Goal: Task Accomplishment & Management: Use online tool/utility

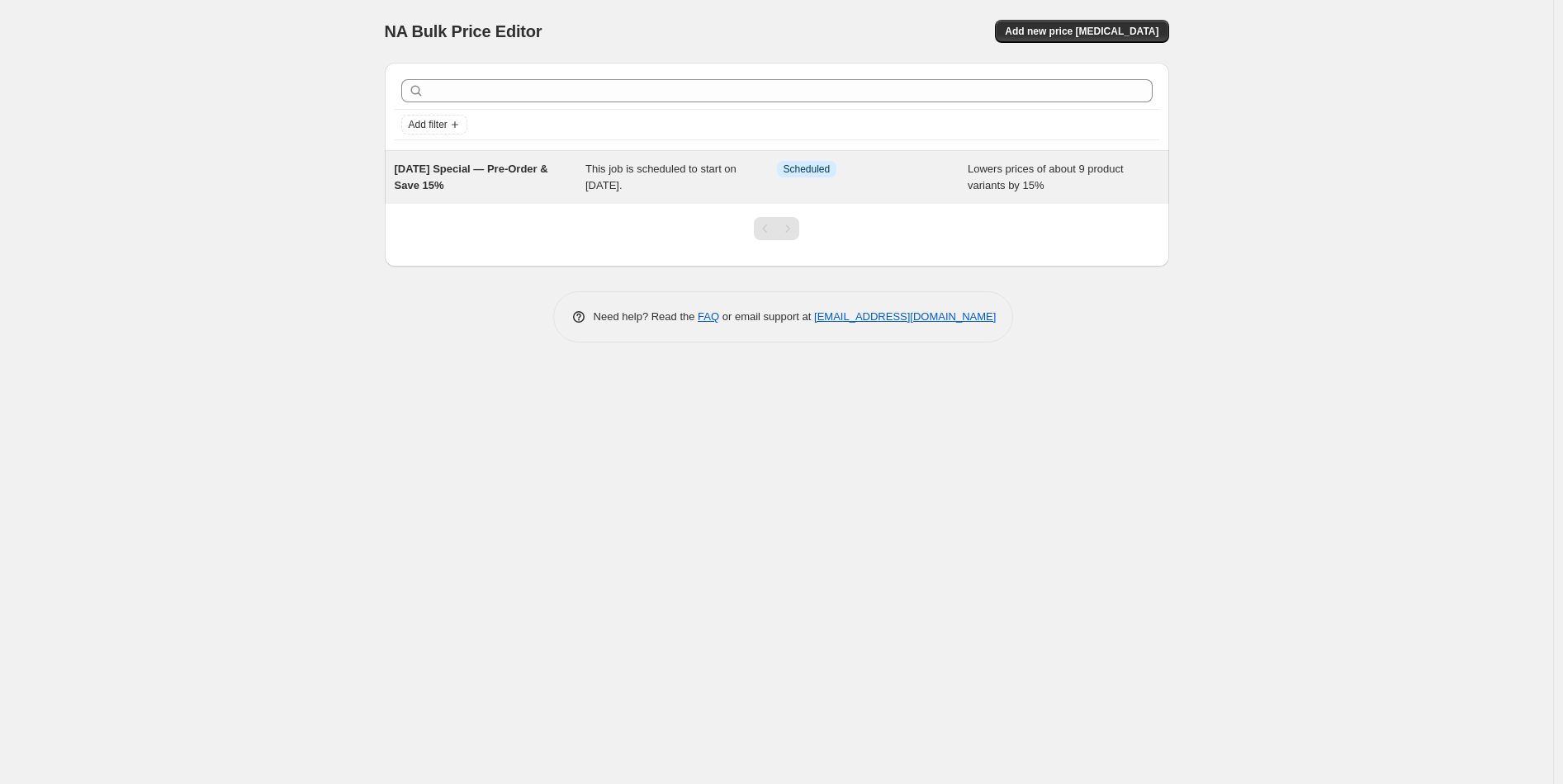
click at [479, 191] on div "[DATE] Special — Pre-Order & Save 15%" at bounding box center [490, 178] width 191 height 33
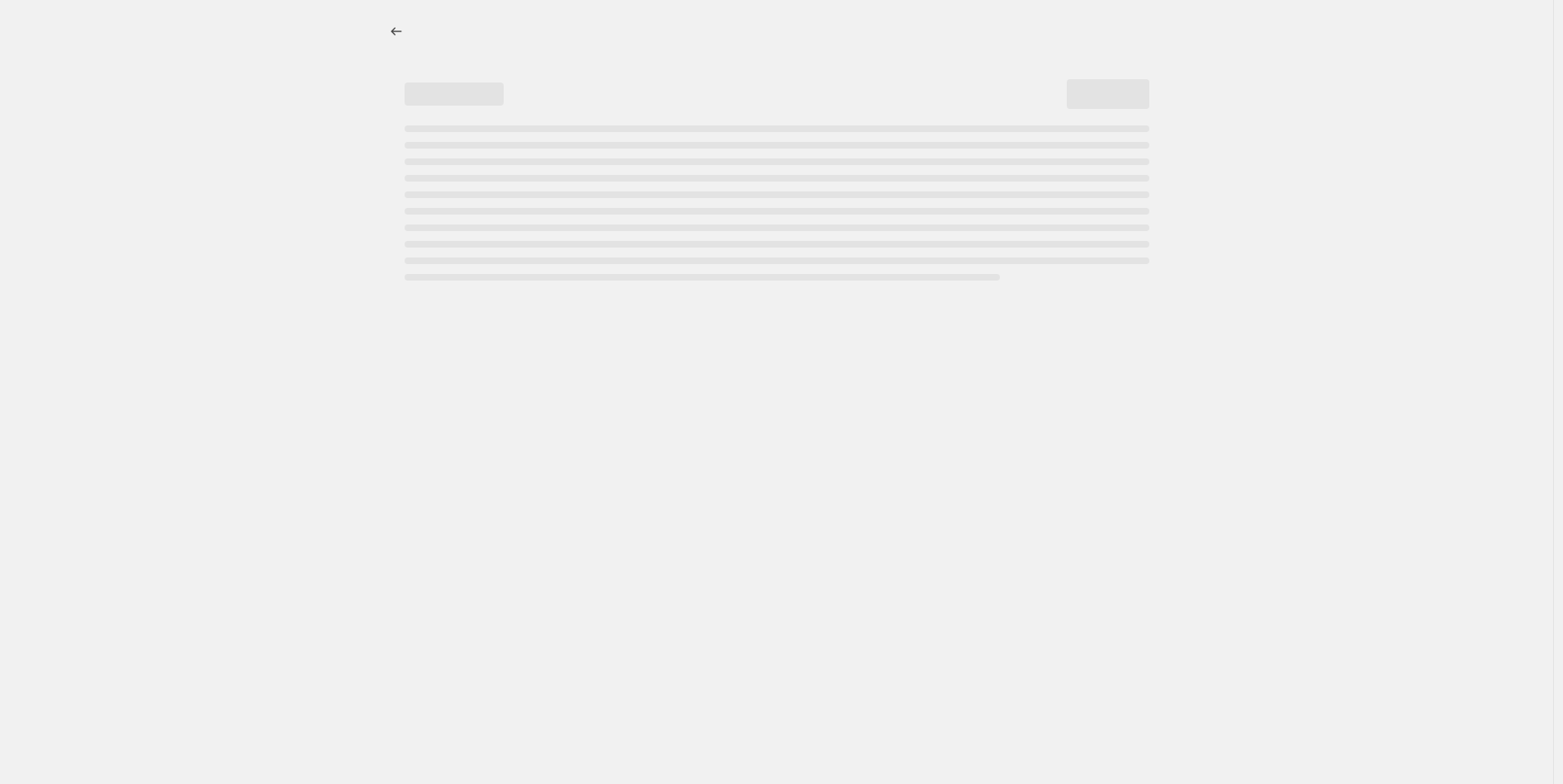
select select "percentage"
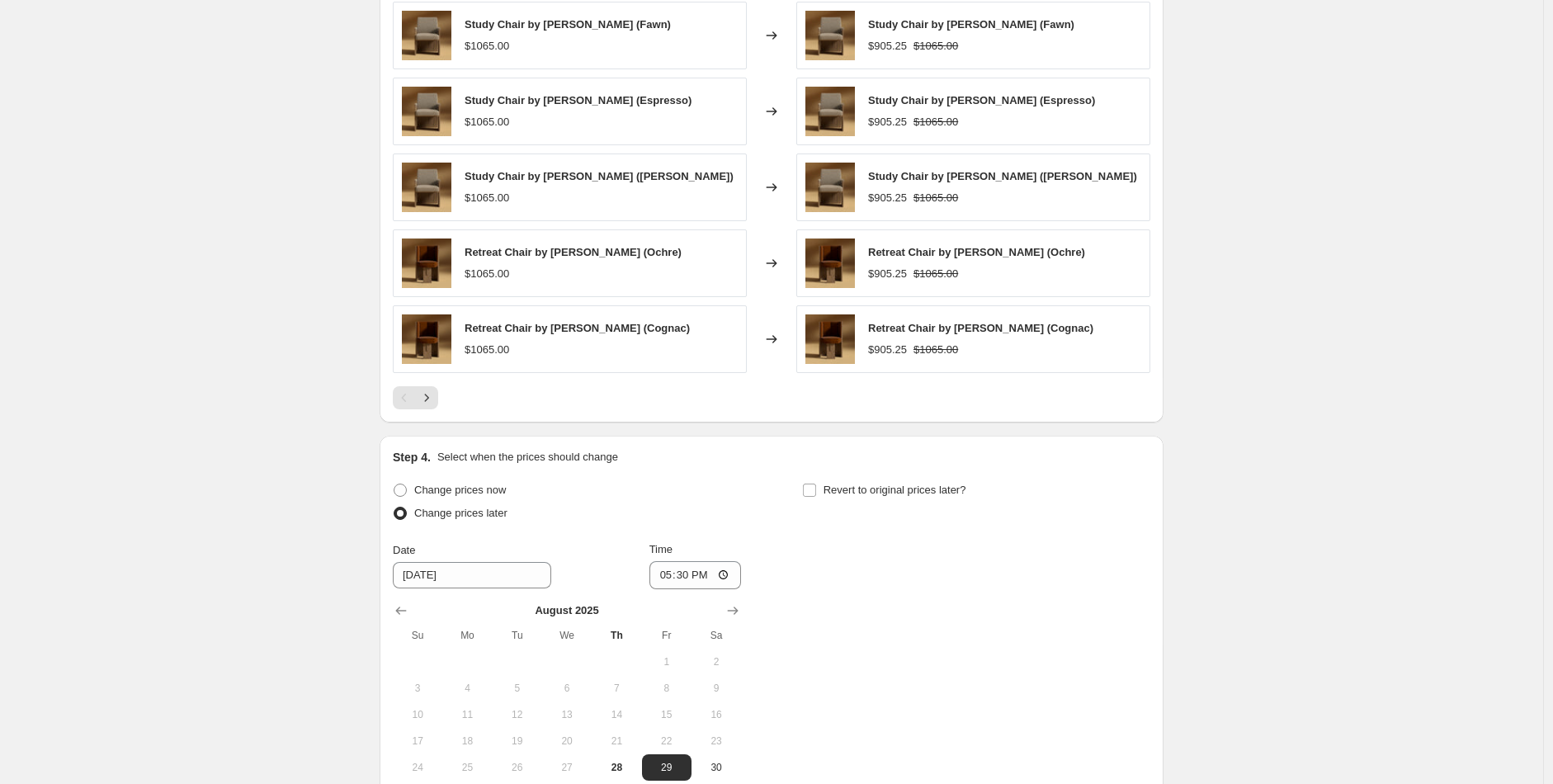
scroll to position [1144, 0]
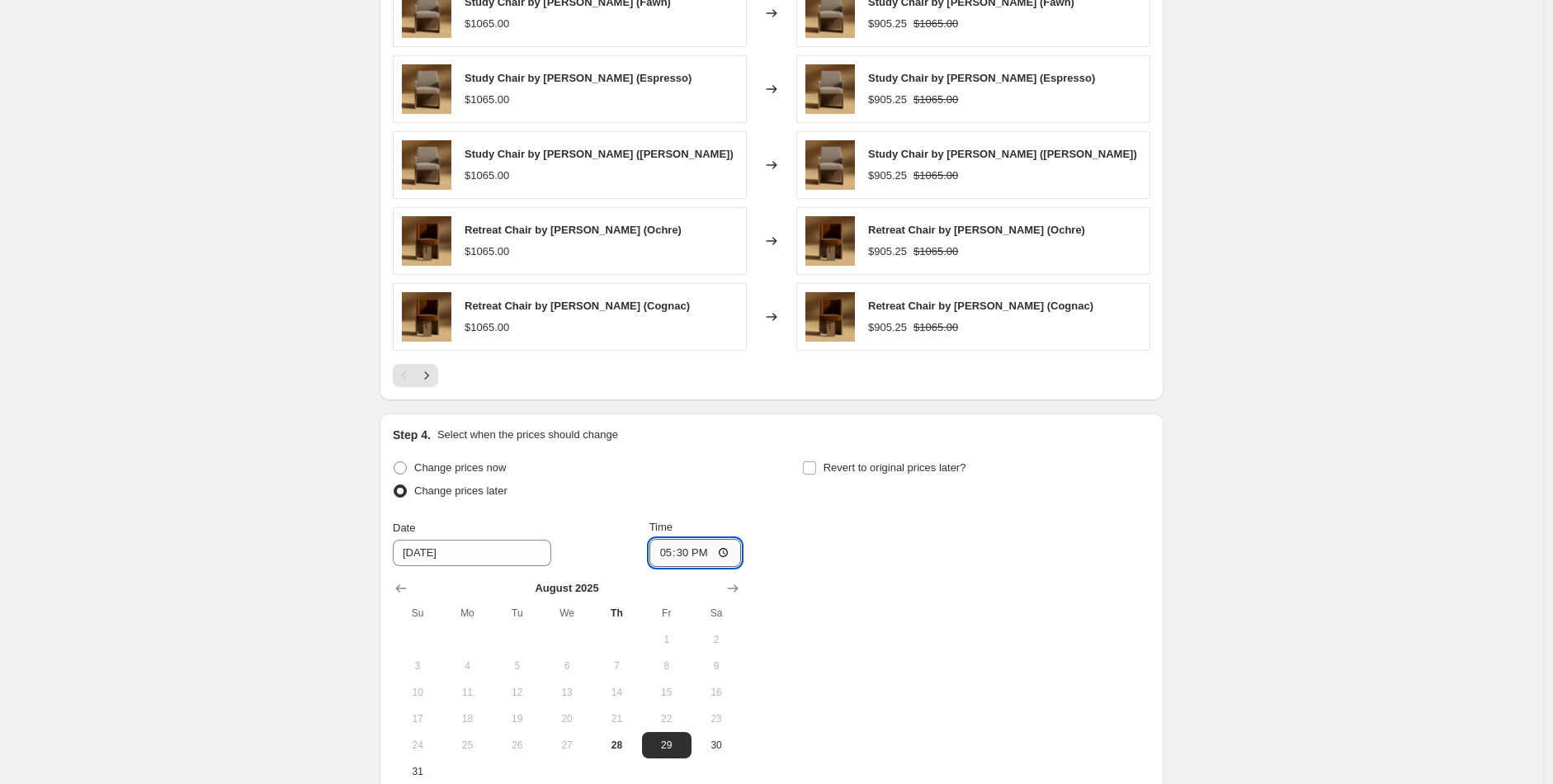
click at [689, 555] on input "17:30" at bounding box center [696, 552] width 92 height 28
click at [419, 559] on input "[DATE]" at bounding box center [471, 552] width 158 height 26
click at [625, 744] on span "28" at bounding box center [616, 744] width 36 height 13
type input "[DATE]"
click at [717, 551] on input "17:30" at bounding box center [696, 552] width 92 height 28
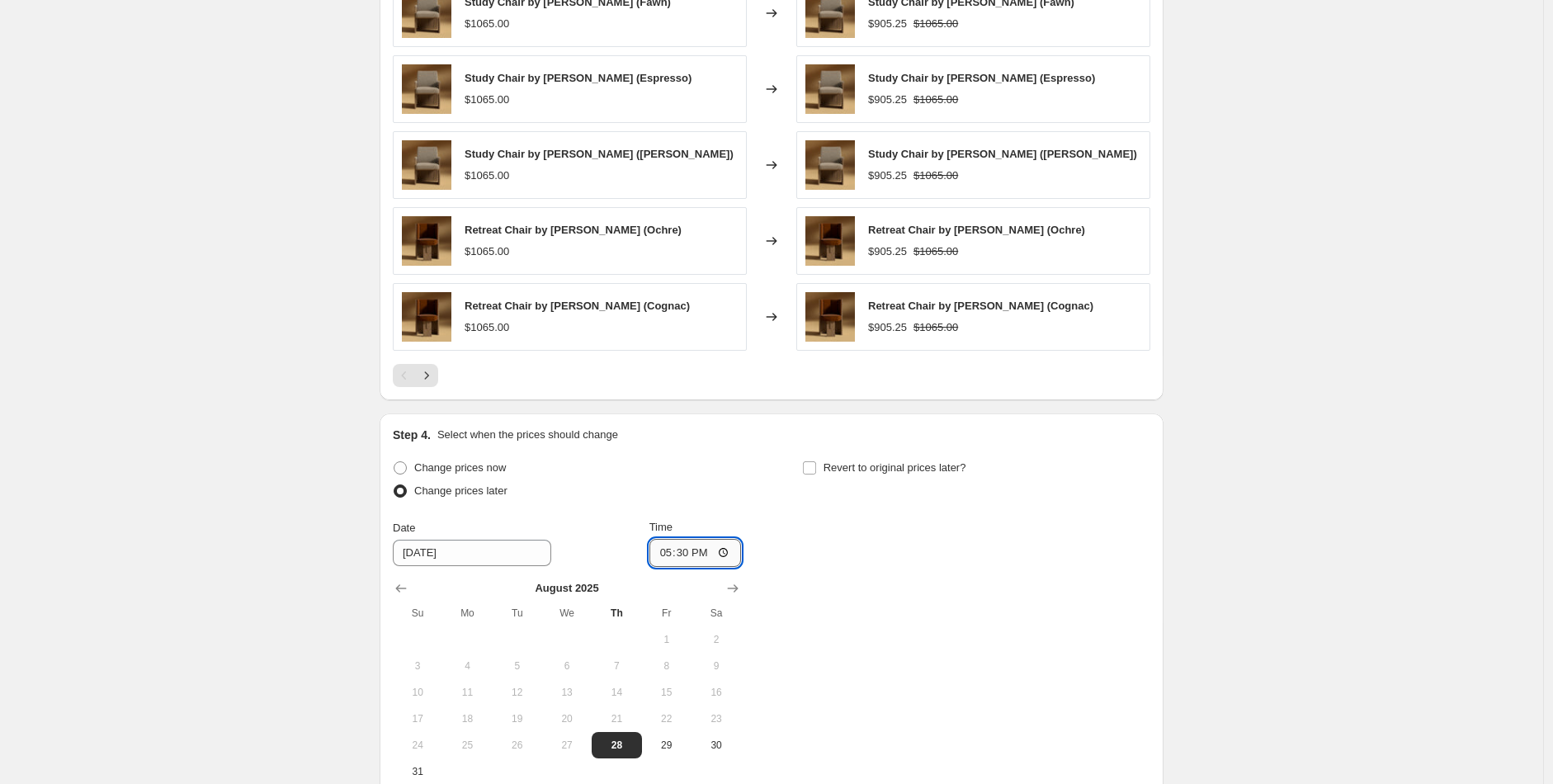
click at [728, 552] on input "17:30" at bounding box center [696, 552] width 92 height 28
click at [930, 618] on div "Change prices now Change prices later Date [DATE] Time 23:59 [DATE] Su Mo Tu We…" at bounding box center [772, 620] width 758 height 329
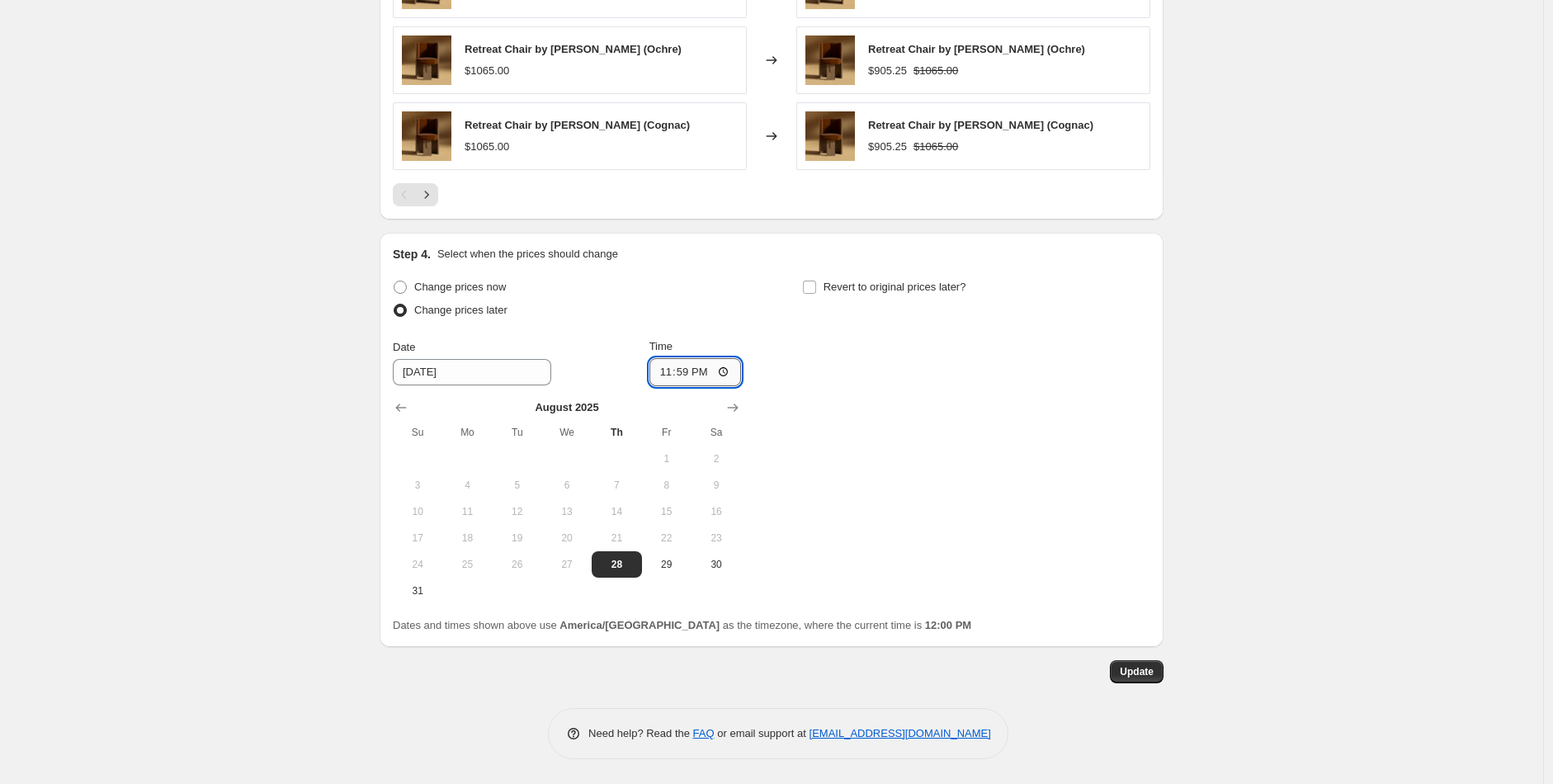
click at [680, 380] on input "23:59" at bounding box center [696, 372] width 92 height 28
click at [730, 379] on input "23:59" at bounding box center [696, 372] width 92 height 28
type input "00:00"
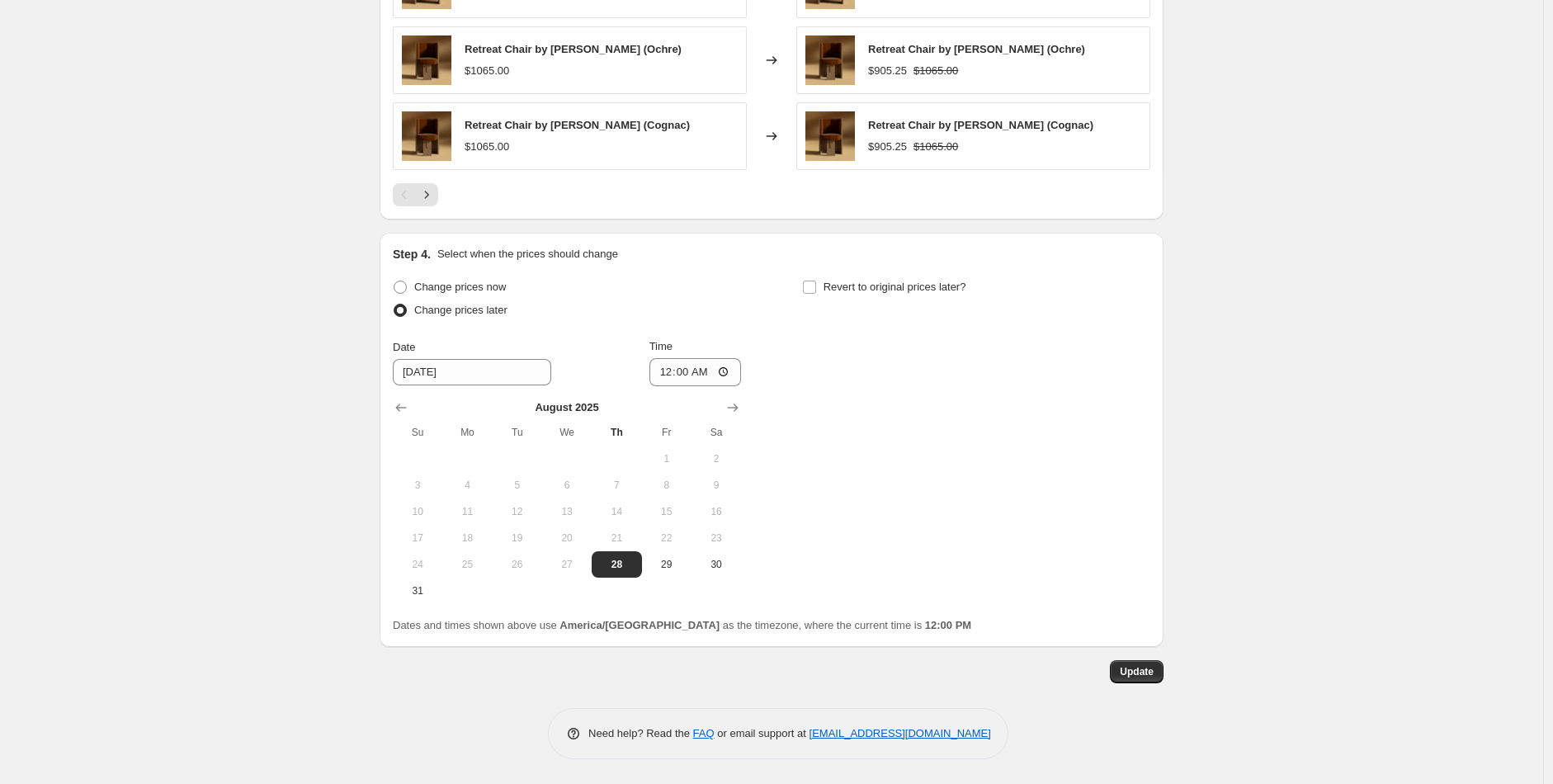
click at [536, 360] on input "[DATE]" at bounding box center [471, 372] width 158 height 26
click at [535, 378] on input "[DATE]" at bounding box center [471, 372] width 158 height 26
click at [685, 560] on span "29" at bounding box center [667, 563] width 36 height 13
type input "[DATE]"
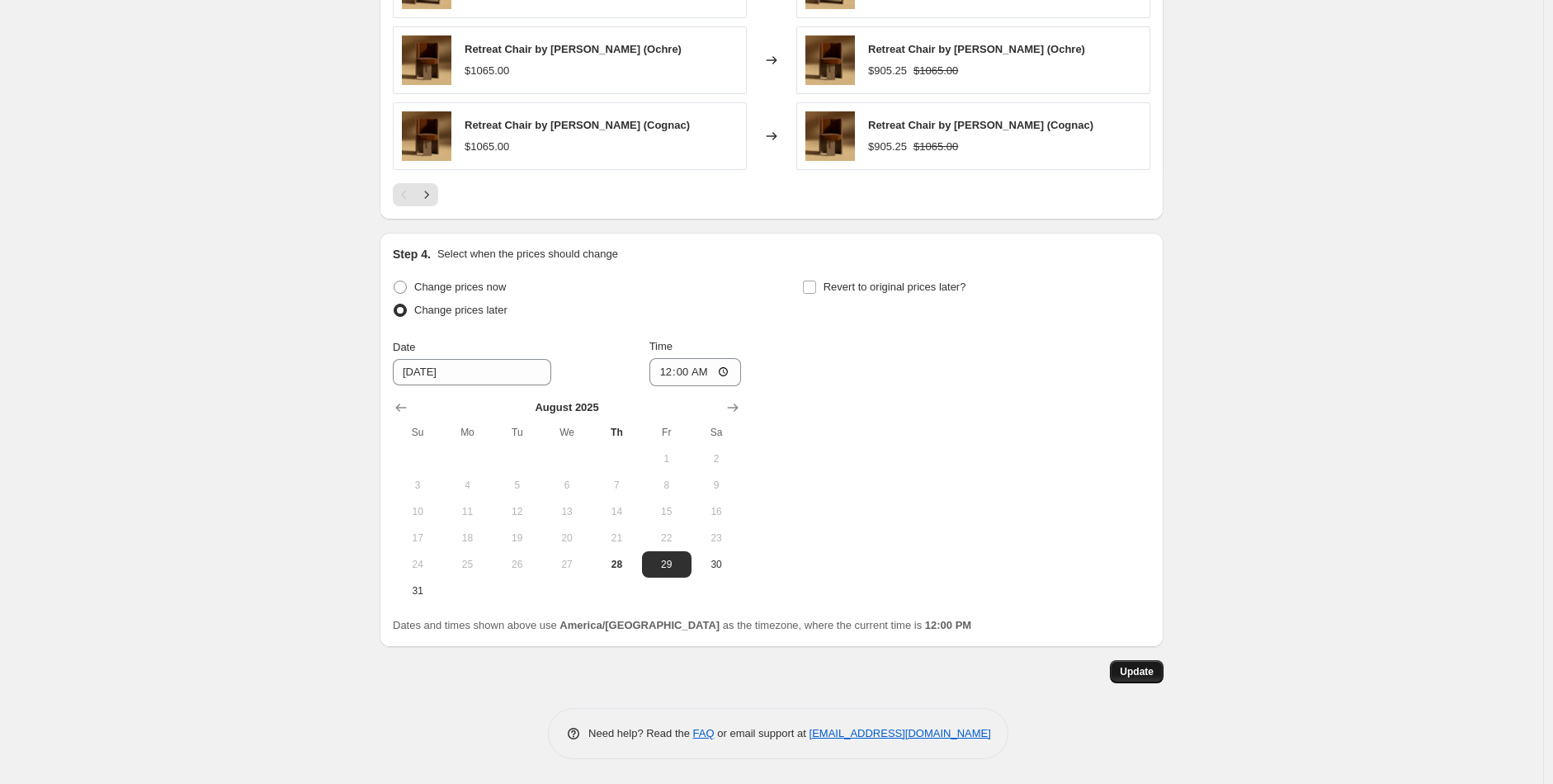
click at [1158, 666] on button "Update" at bounding box center [1137, 672] width 54 height 24
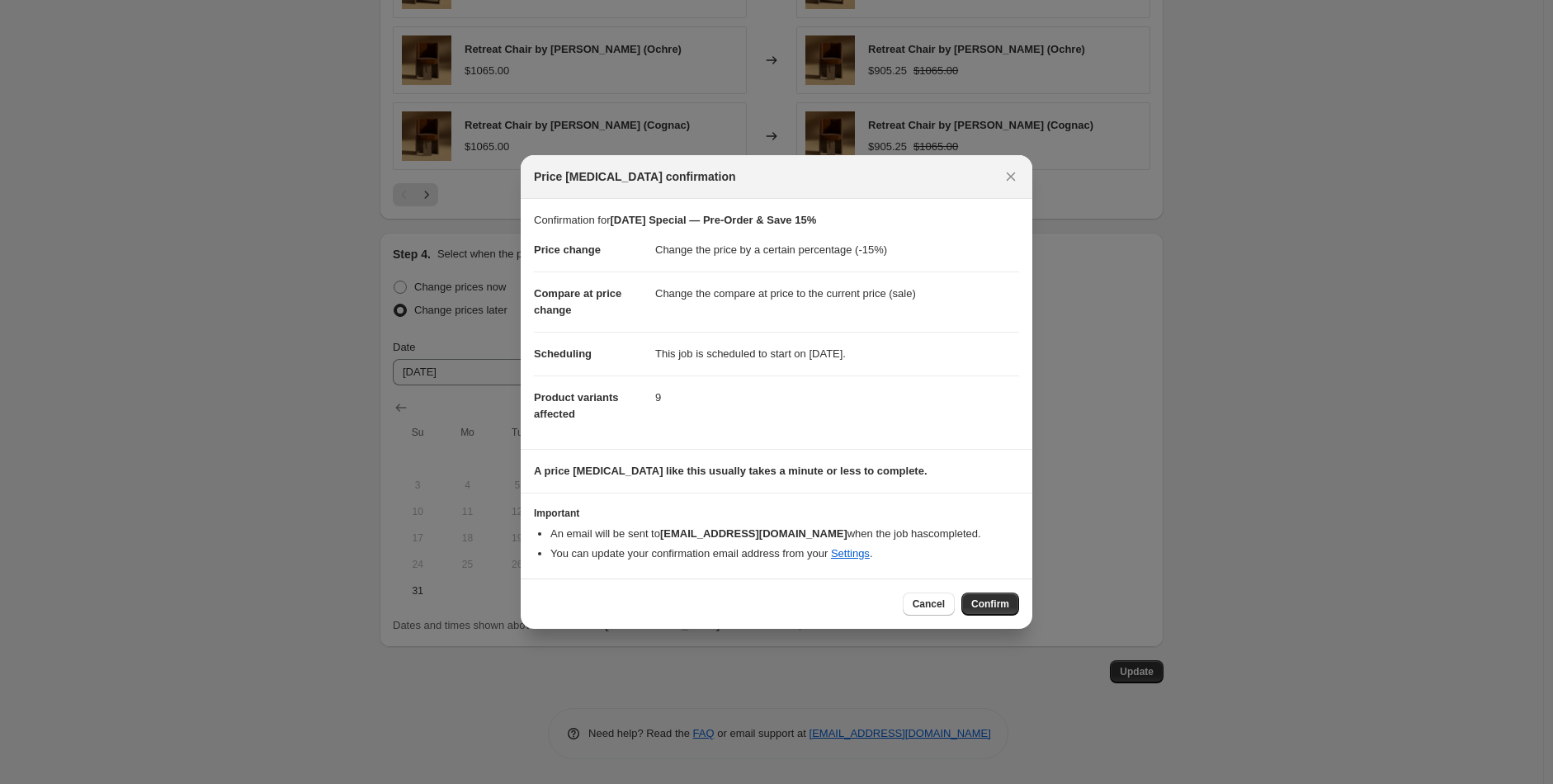
click at [1018, 613] on div "Cancel Confirm" at bounding box center [961, 604] width 117 height 24
click at [1002, 603] on span "Confirm" at bounding box center [991, 603] width 38 height 13
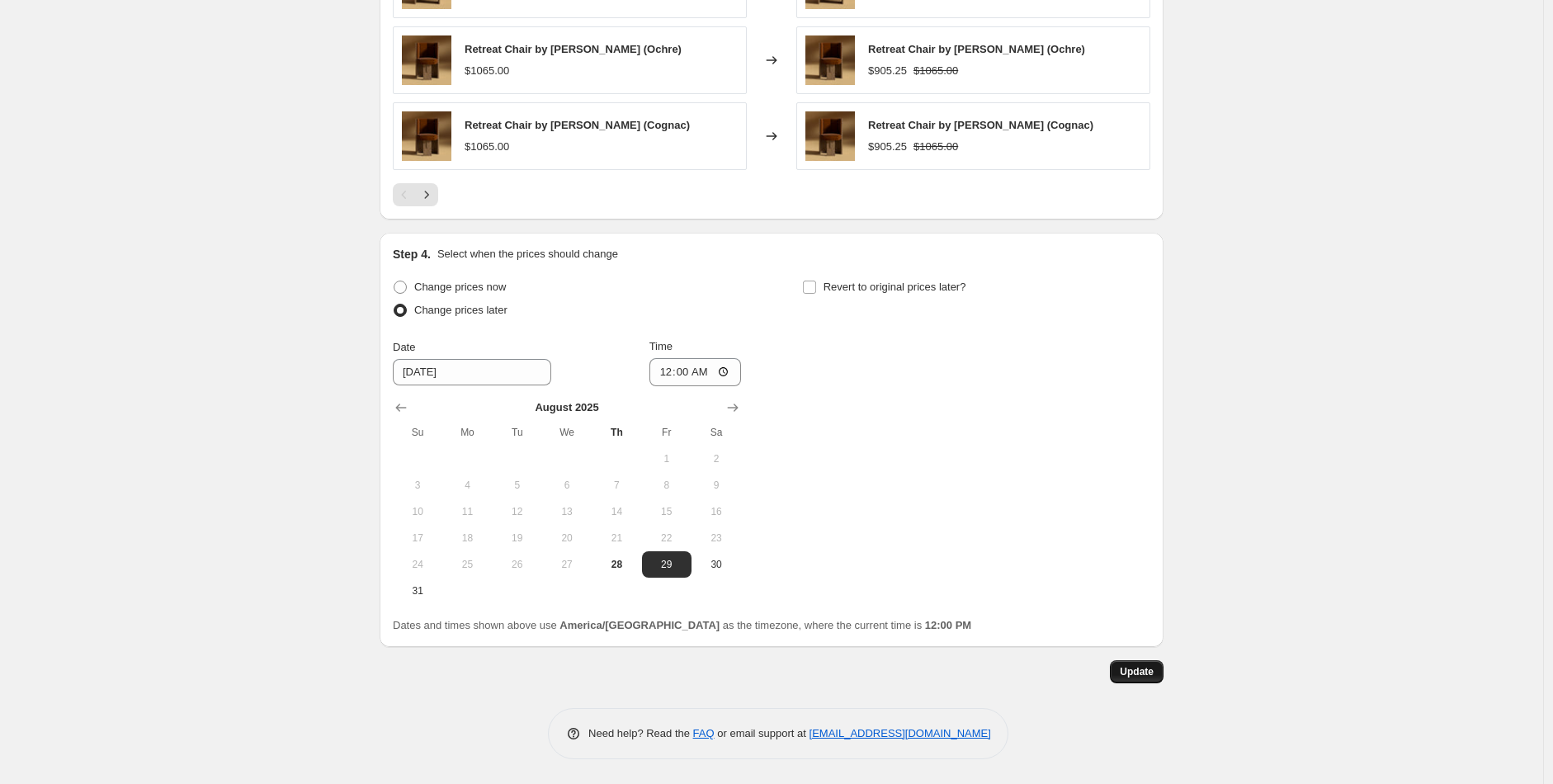
click at [1126, 666] on span "Update" at bounding box center [1137, 671] width 33 height 13
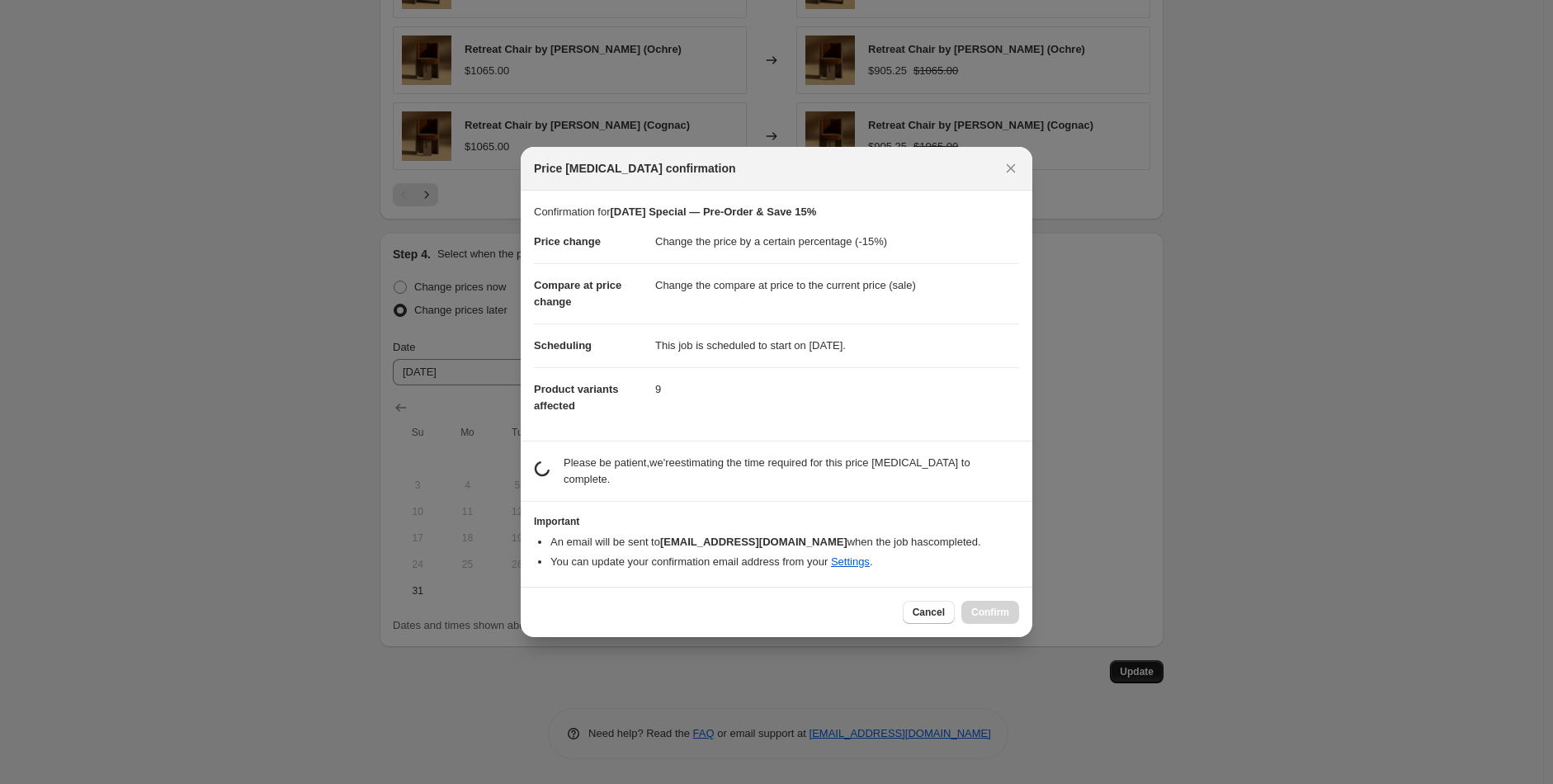
scroll to position [0, 0]
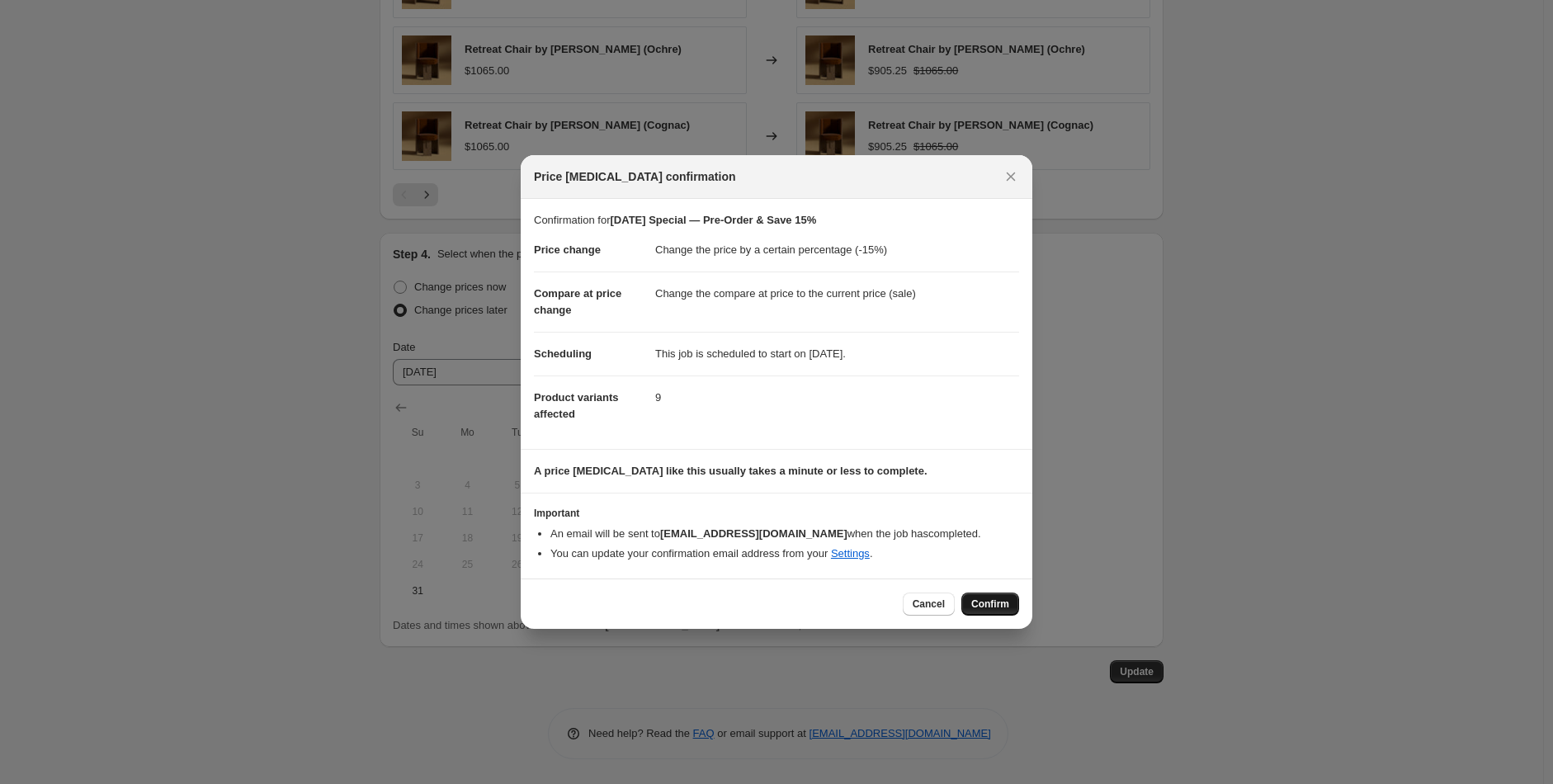
click at [1000, 599] on span "Confirm" at bounding box center [991, 603] width 38 height 13
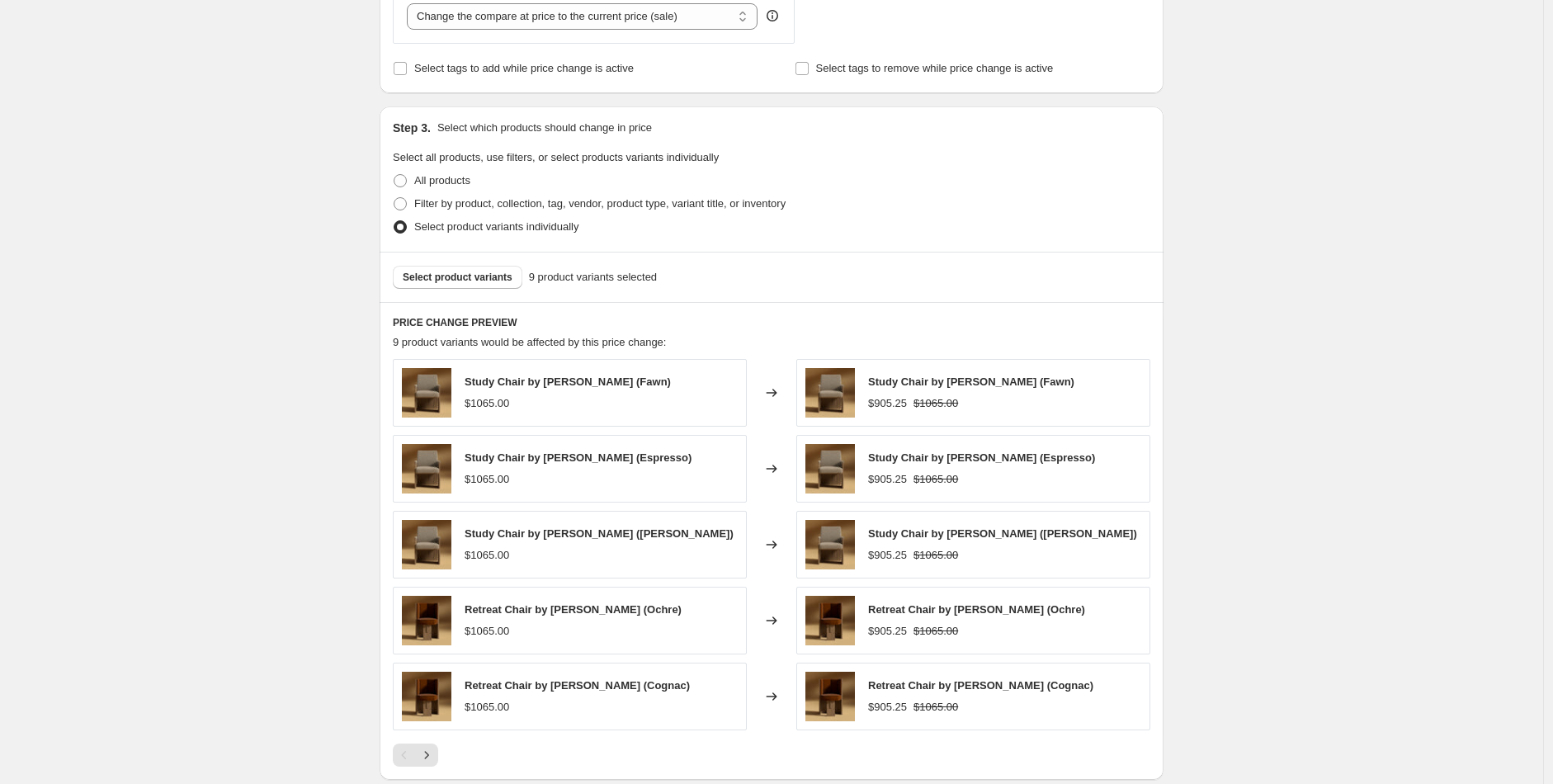
scroll to position [765, 0]
